Goal: Task Accomplishment & Management: Manage account settings

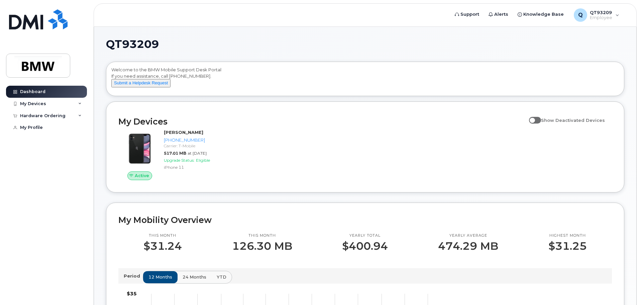
click at [540, 123] on span at bounding box center [535, 120] width 12 height 7
click at [535, 119] on input "Show Deactivated Devices" at bounding box center [531, 116] width 5 height 5
checkbox input "true"
click at [49, 102] on div "My Devices" at bounding box center [46, 104] width 81 height 12
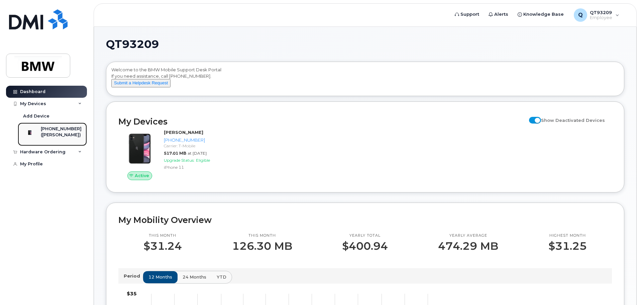
click at [58, 135] on div "([PERSON_NAME])" at bounding box center [61, 135] width 41 height 6
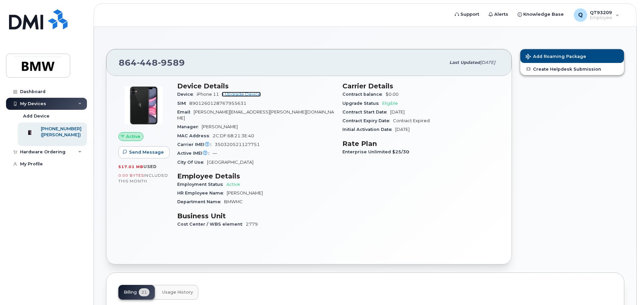
click at [236, 95] on link "+ Upgrade Device" at bounding box center [241, 94] width 39 height 5
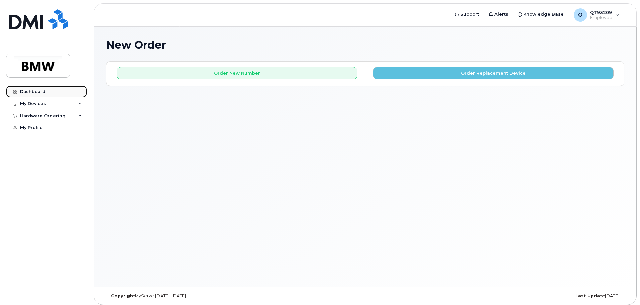
click at [39, 93] on div "Dashboard" at bounding box center [32, 91] width 25 height 5
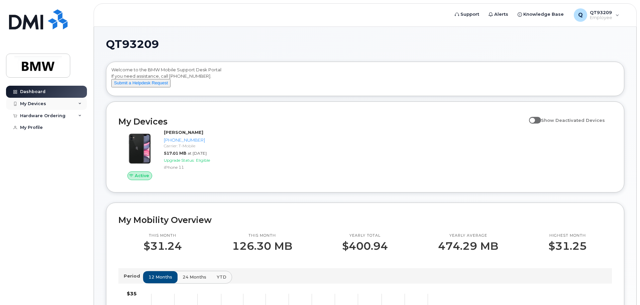
click at [43, 105] on div "My Devices" at bounding box center [33, 103] width 26 height 5
click at [79, 102] on icon at bounding box center [79, 103] width 3 height 3
click at [67, 115] on div "Hardware Ordering" at bounding box center [46, 116] width 81 height 12
click at [40, 126] on div "New Order" at bounding box center [35, 128] width 25 height 6
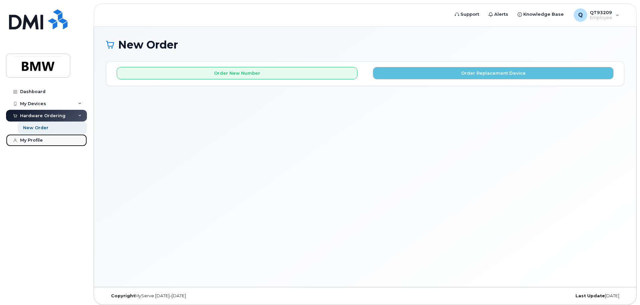
click at [36, 140] on div "My Profile" at bounding box center [31, 140] width 23 height 5
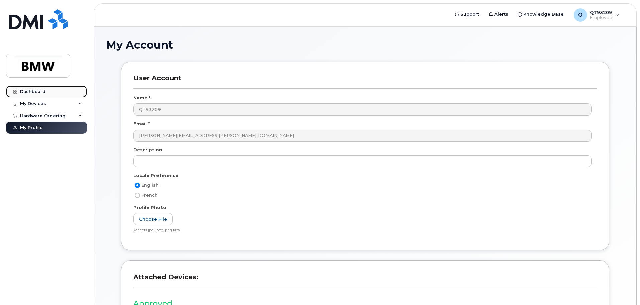
click at [38, 88] on link "Dashboard" at bounding box center [46, 92] width 81 height 12
click at [37, 91] on div "Dashboard" at bounding box center [32, 91] width 25 height 5
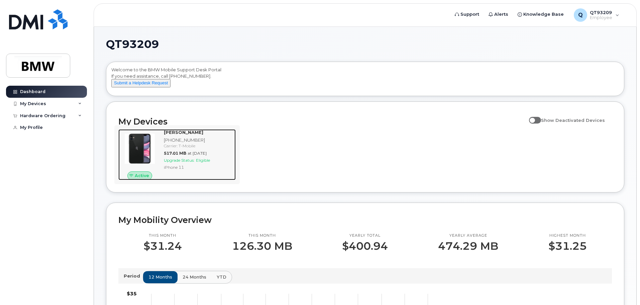
click at [178, 143] on div "[PHONE_NUMBER]" at bounding box center [198, 140] width 69 height 6
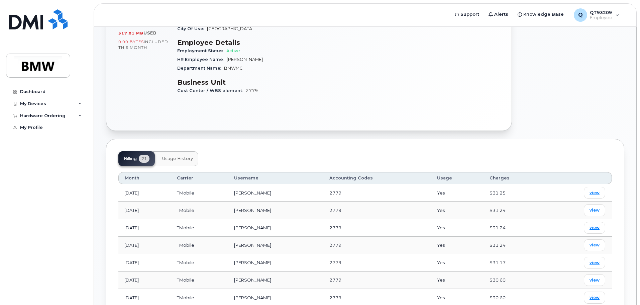
scroll to position [134, 0]
click at [175, 155] on button "Usage History" at bounding box center [177, 158] width 41 height 15
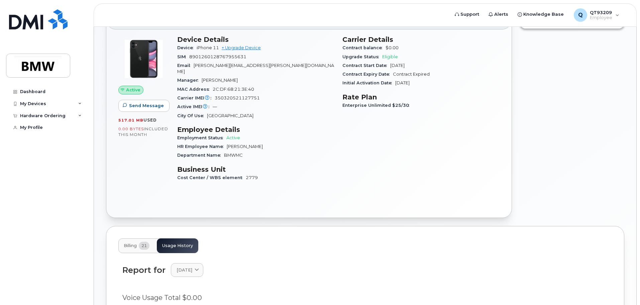
scroll to position [26, 0]
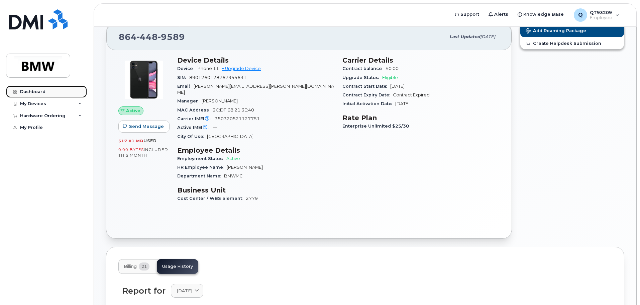
click at [33, 90] on div "Dashboard" at bounding box center [32, 91] width 25 height 5
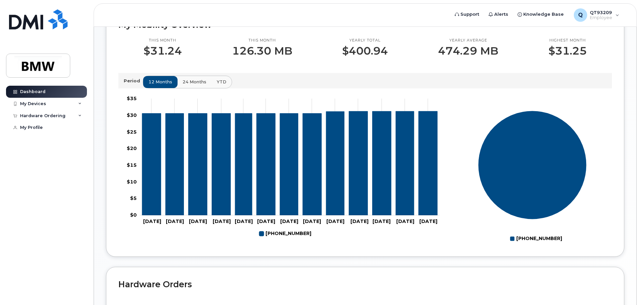
scroll to position [201, 0]
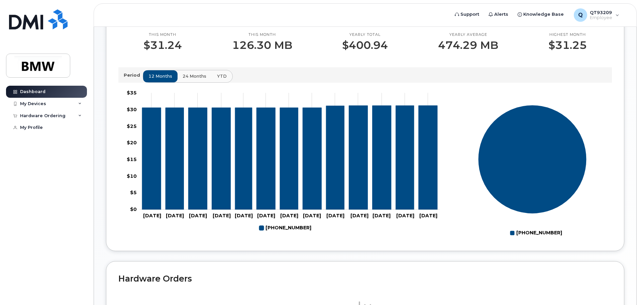
click at [218, 79] on span "YTD" at bounding box center [222, 76] width 10 height 6
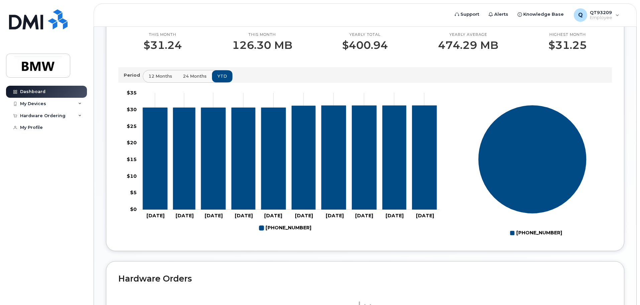
click at [193, 79] on span "24 months" at bounding box center [195, 76] width 24 height 6
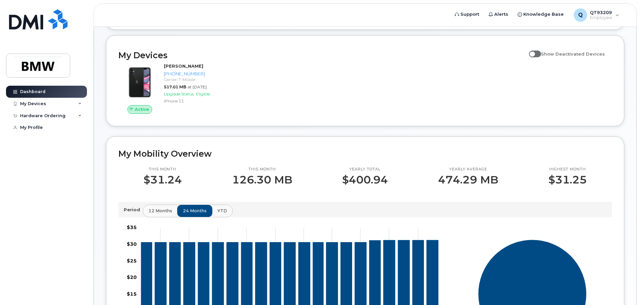
scroll to position [66, 0]
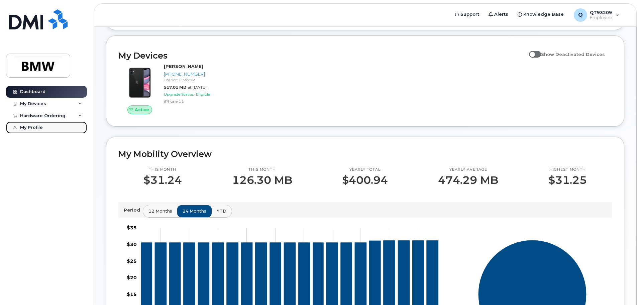
click at [36, 131] on link "My Profile" at bounding box center [46, 127] width 81 height 12
click at [35, 126] on div "My Profile" at bounding box center [31, 127] width 23 height 5
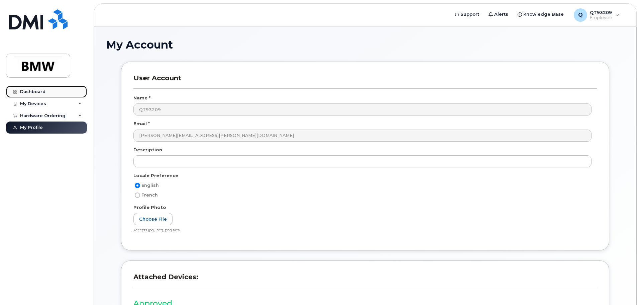
click at [37, 90] on div "Dashboard" at bounding box center [32, 91] width 25 height 5
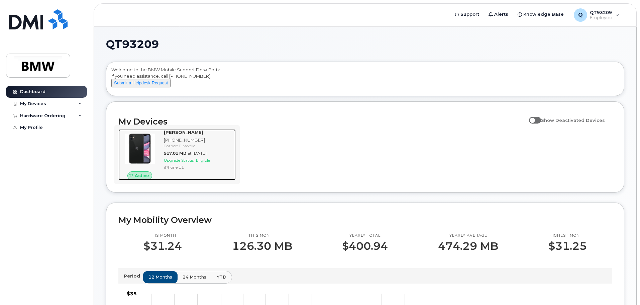
click at [141, 179] on span "Active" at bounding box center [142, 175] width 14 height 6
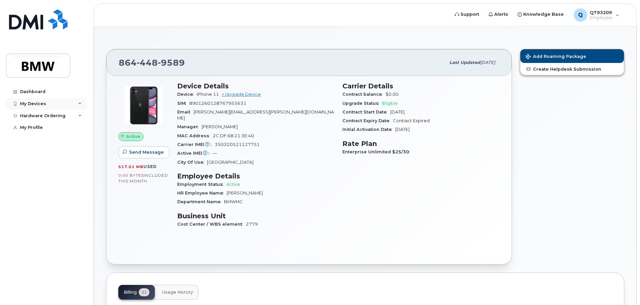
click at [77, 104] on div "My Devices" at bounding box center [46, 104] width 81 height 12
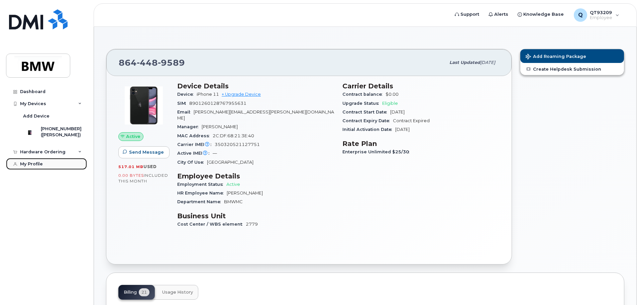
click at [30, 167] on div "My Profile" at bounding box center [31, 163] width 23 height 5
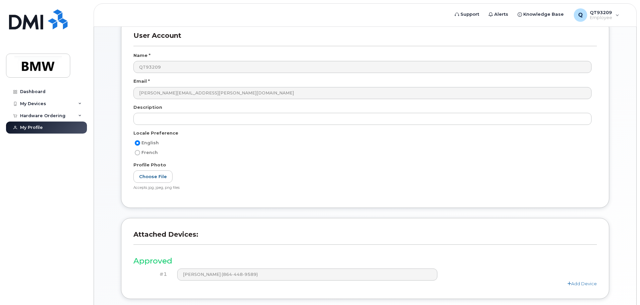
scroll to position [93, 0]
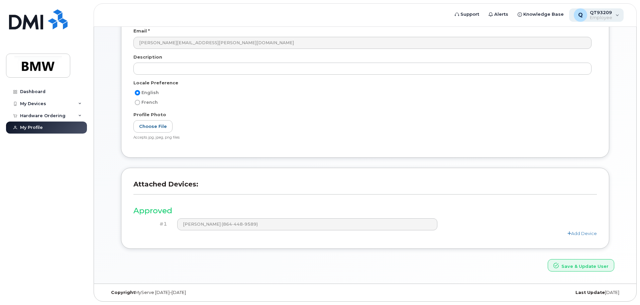
click at [620, 15] on div "Q QT93209 Employee" at bounding box center [596, 14] width 55 height 13
click at [42, 197] on div "Dashboard My Devices Add Device 864-448-9589 (Brandon Lloyd) Hardware Ordering …" at bounding box center [47, 190] width 83 height 209
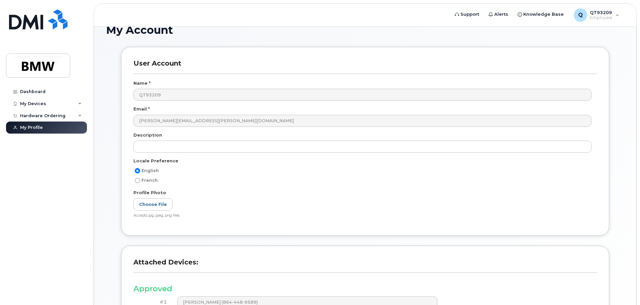
scroll to position [0, 0]
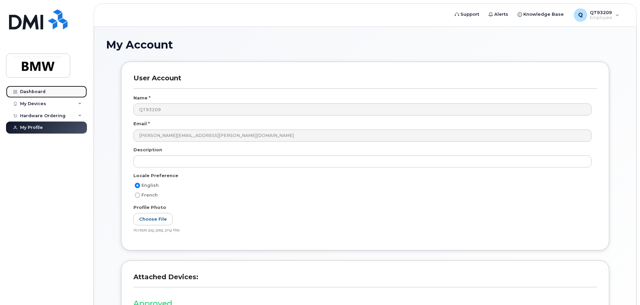
click at [24, 90] on div "Dashboard" at bounding box center [32, 91] width 25 height 5
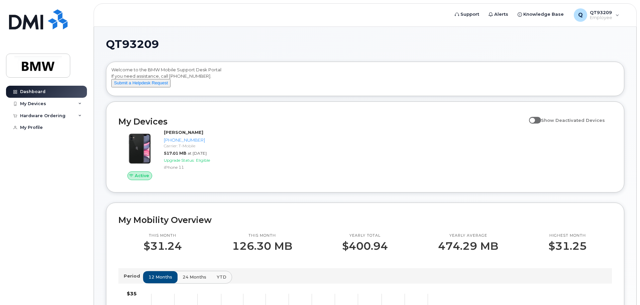
drag, startPoint x: 102, startPoint y: 207, endPoint x: 0, endPoint y: 321, distance: 152.8
drag, startPoint x: 0, startPoint y: 321, endPoint x: 243, endPoint y: 52, distance: 362.2
click at [250, 43] on h1 "QT93209" at bounding box center [363, 44] width 515 height 11
click at [37, 102] on div "My Devices" at bounding box center [33, 103] width 26 height 5
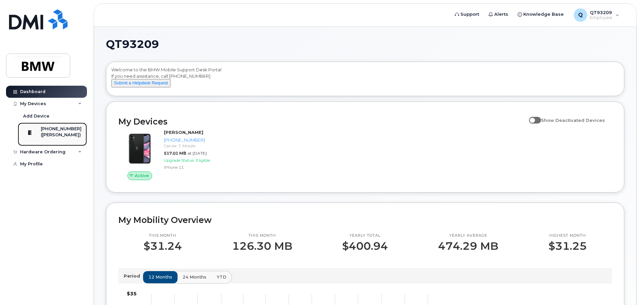
click at [53, 132] on div "([PERSON_NAME])" at bounding box center [61, 135] width 41 height 6
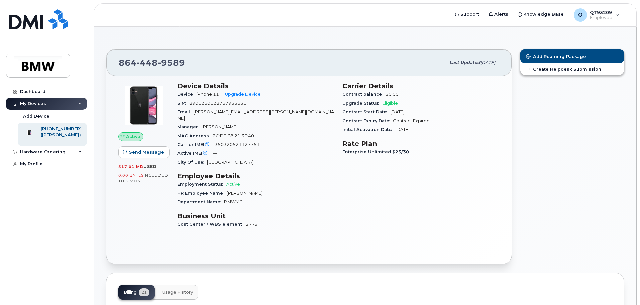
click at [133, 138] on span "Active" at bounding box center [133, 136] width 14 height 6
click at [130, 138] on span "Active" at bounding box center [133, 136] width 14 height 6
click at [81, 154] on icon at bounding box center [79, 151] width 3 height 3
click at [272, 164] on div "Device Details Device iPhone 11 + Upgrade Device SIM 8901260128767955631 Email …" at bounding box center [255, 158] width 165 height 160
click at [149, 116] on img at bounding box center [144, 105] width 40 height 40
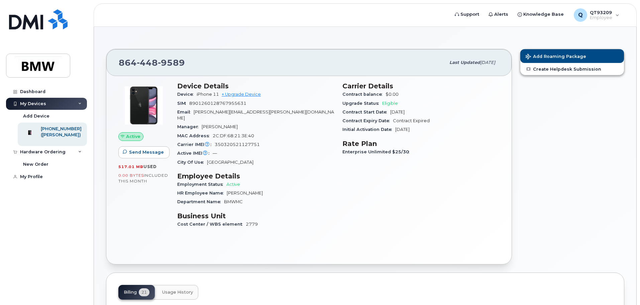
click at [136, 134] on span "Active" at bounding box center [133, 136] width 14 height 6
click at [122, 135] on icon at bounding box center [122, 136] width 4 height 4
click at [36, 116] on div "Add Device" at bounding box center [36, 116] width 26 height 6
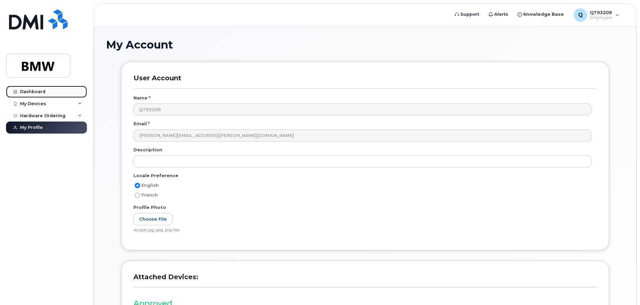
click at [32, 90] on div "Dashboard" at bounding box center [32, 91] width 25 height 5
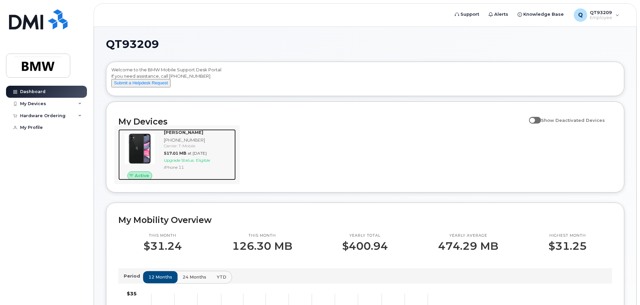
click at [176, 143] on div "[PHONE_NUMBER]" at bounding box center [198, 140] width 69 height 6
